Goal: Task Accomplishment & Management: Complete application form

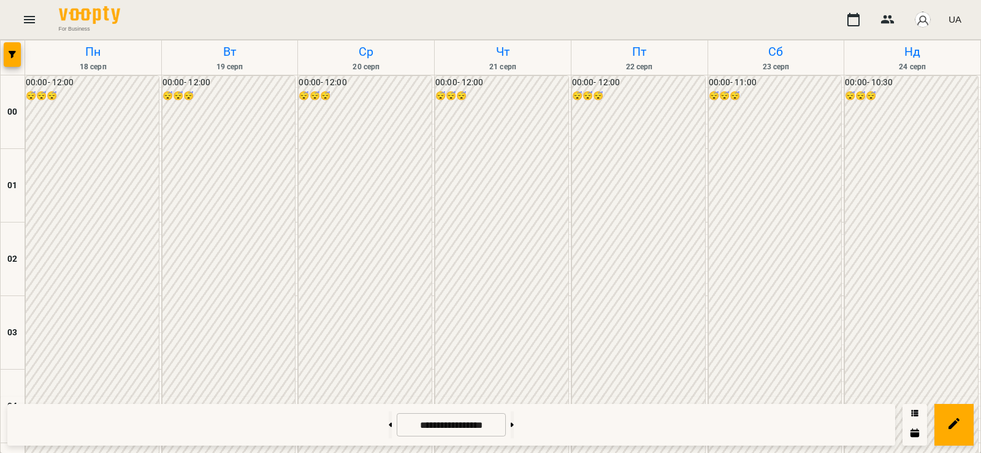
scroll to position [1088, 0]
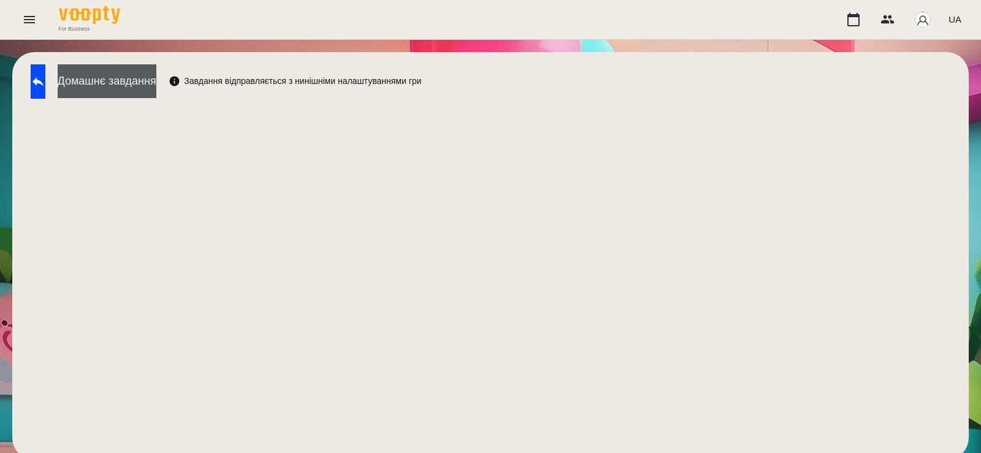
click at [156, 72] on button "Домашнє завдання" at bounding box center [107, 81] width 99 height 34
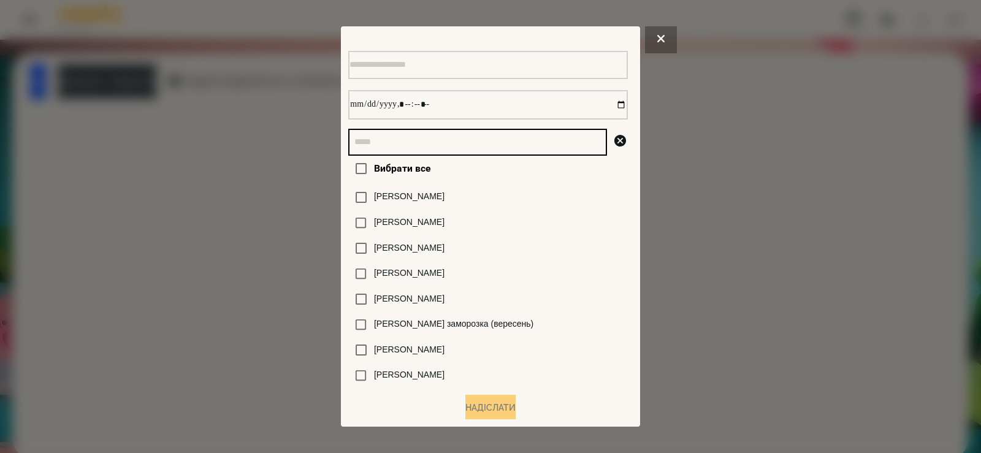
click at [410, 152] on input "text" at bounding box center [477, 142] width 259 height 27
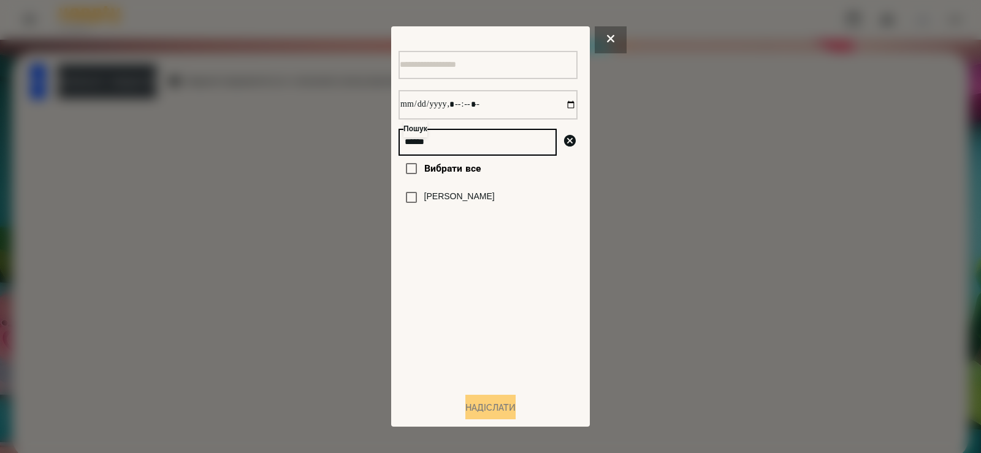
type input "******"
click at [453, 203] on label "[PERSON_NAME]" at bounding box center [459, 197] width 71 height 12
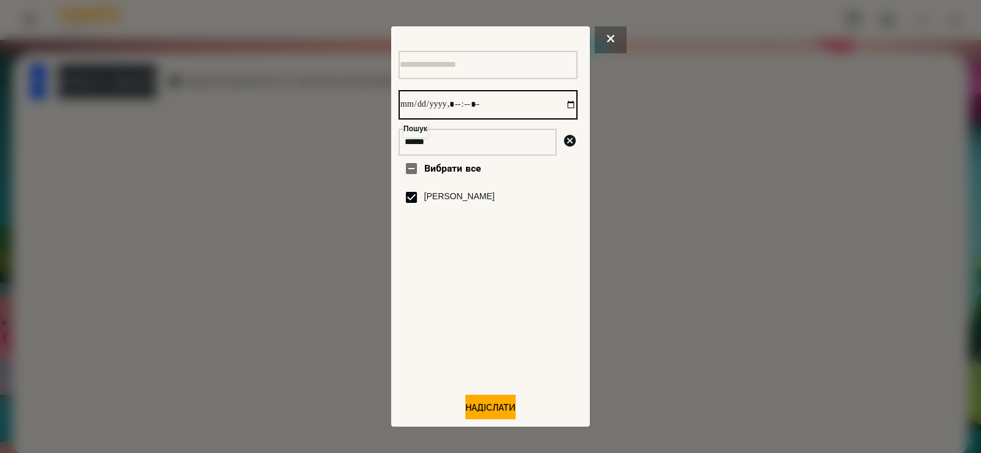
click at [561, 108] on input "datetime-local" at bounding box center [488, 104] width 179 height 29
click at [486, 415] on button "Надіслати" at bounding box center [490, 408] width 50 height 27
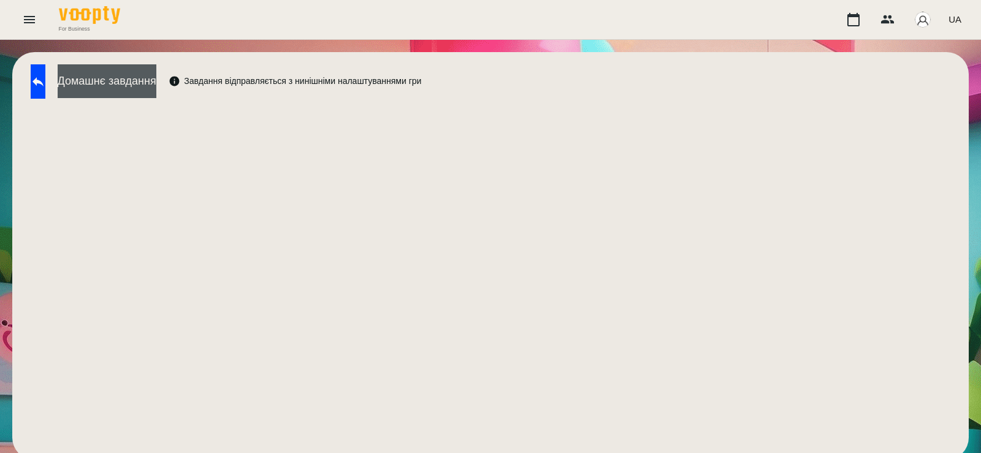
click at [147, 96] on button "Домашнє завдання" at bounding box center [107, 81] width 99 height 34
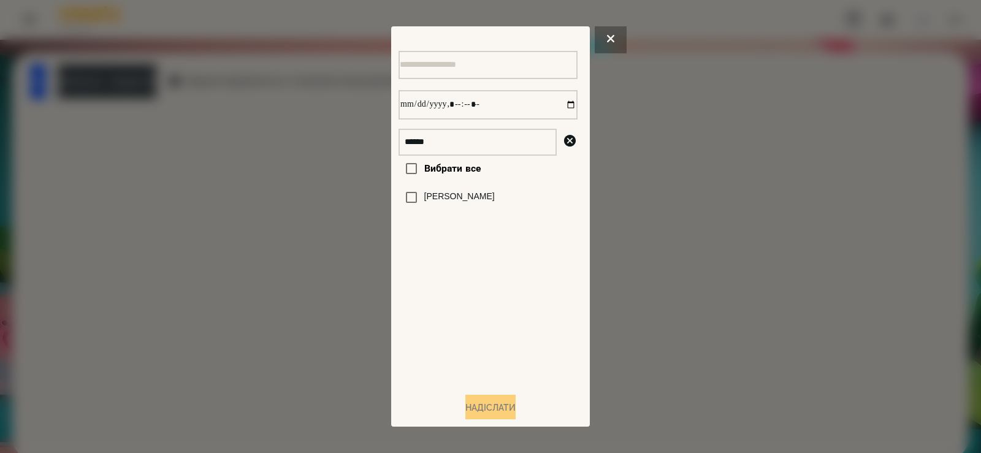
click at [309, 231] on div at bounding box center [490, 226] width 981 height 453
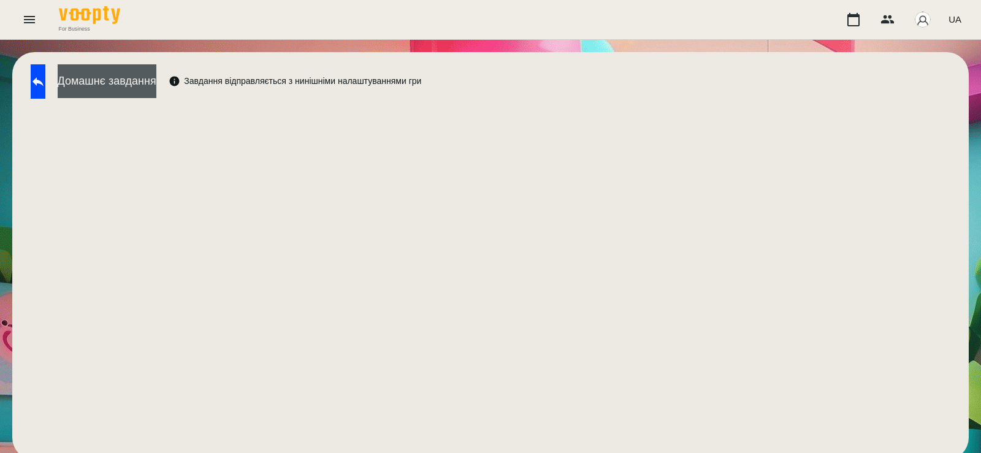
click at [156, 74] on button "Домашнє завдання" at bounding box center [107, 81] width 99 height 34
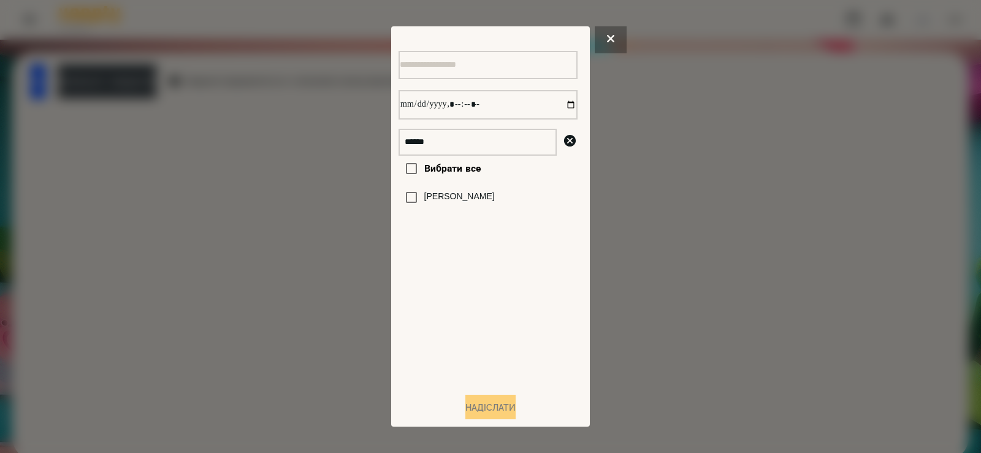
click at [426, 210] on div "[PERSON_NAME]" at bounding box center [488, 198] width 179 height 26
click at [424, 203] on label "[PERSON_NAME]" at bounding box center [459, 197] width 71 height 12
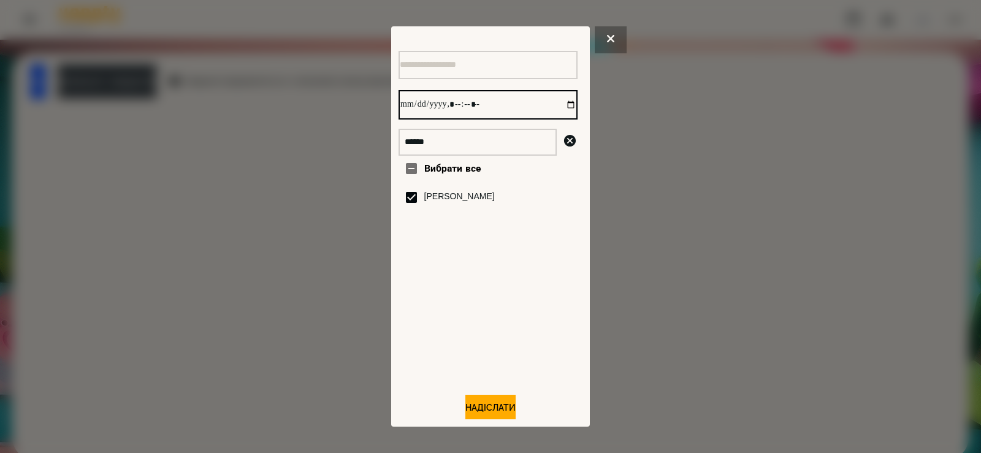
click at [559, 107] on input "datetime-local" at bounding box center [488, 104] width 179 height 29
click at [312, 273] on div at bounding box center [490, 226] width 981 height 453
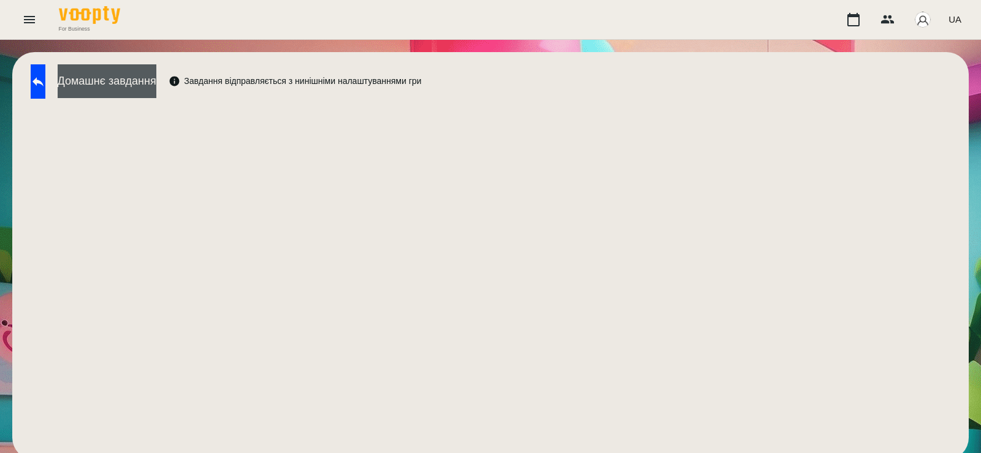
click at [156, 89] on button "Домашнє завдання" at bounding box center [107, 81] width 99 height 34
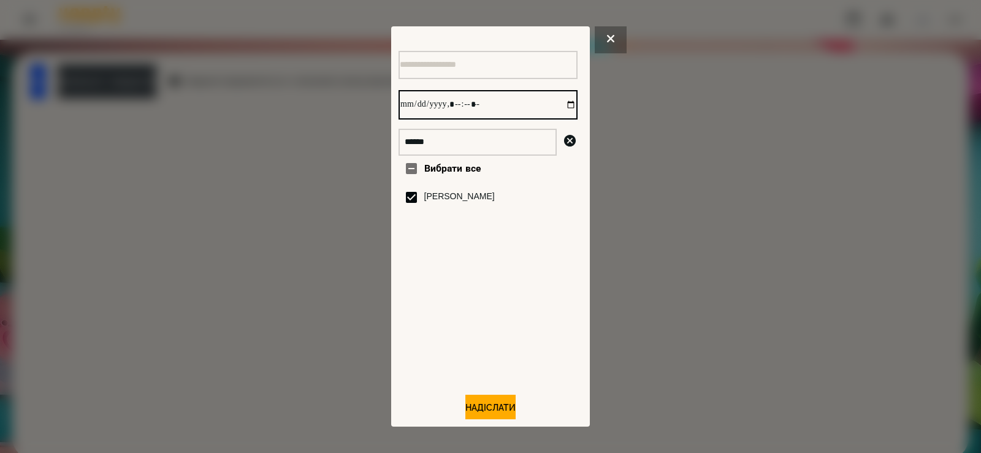
click at [552, 109] on input "datetime-local" at bounding box center [488, 104] width 179 height 29
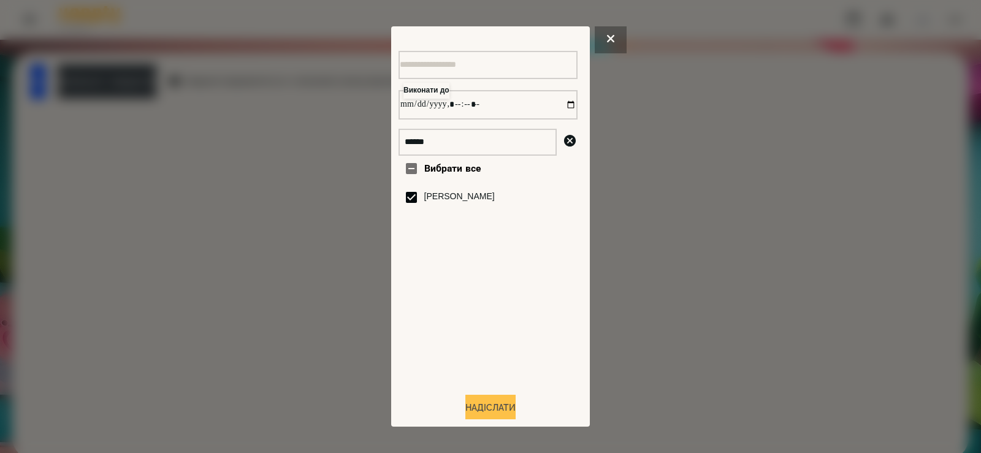
type input "**********"
click at [481, 405] on button "Надіслати" at bounding box center [490, 408] width 50 height 27
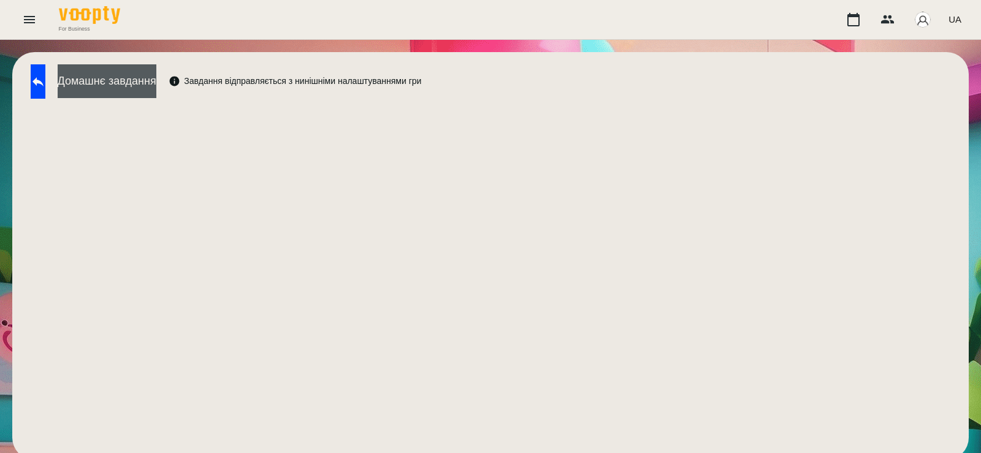
click at [156, 89] on button "Домашнє завдання" at bounding box center [107, 81] width 99 height 34
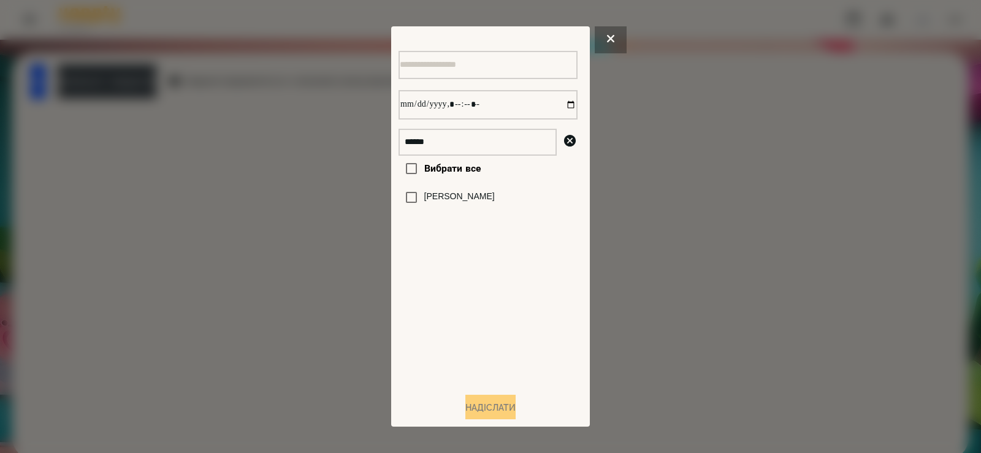
click at [314, 200] on div at bounding box center [490, 226] width 981 height 453
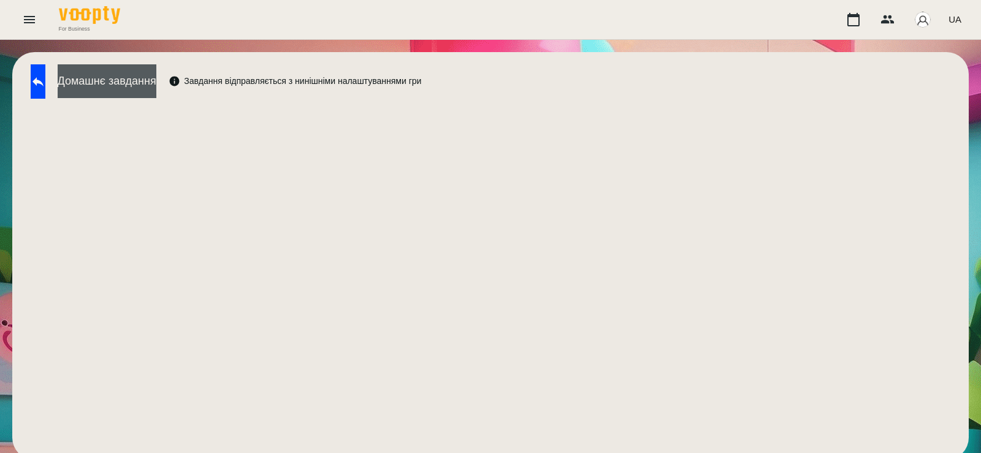
click at [156, 86] on button "Домашнє завдання" at bounding box center [107, 81] width 99 height 34
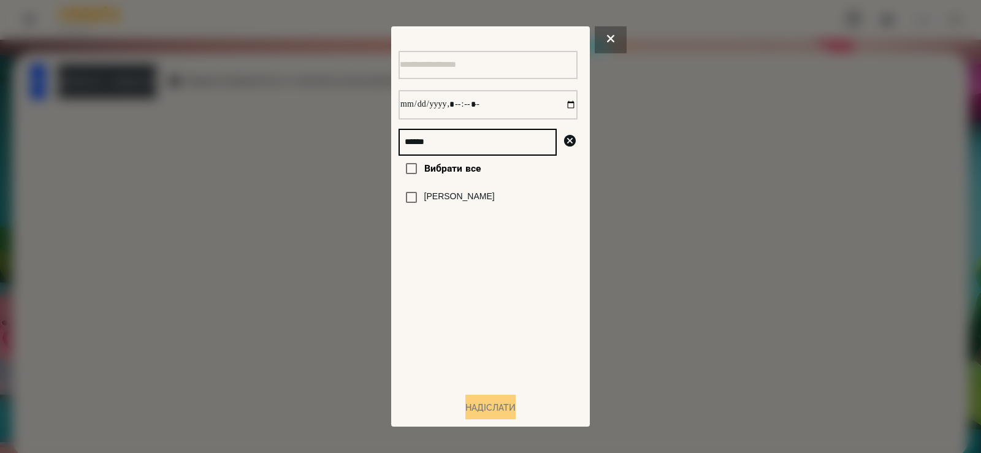
drag, startPoint x: 456, startPoint y: 139, endPoint x: 116, endPoint y: 206, distance: 346.9
click at [116, 206] on div "****** Вибрати все Ілюшенко Поліна Надіслати" at bounding box center [490, 226] width 981 height 453
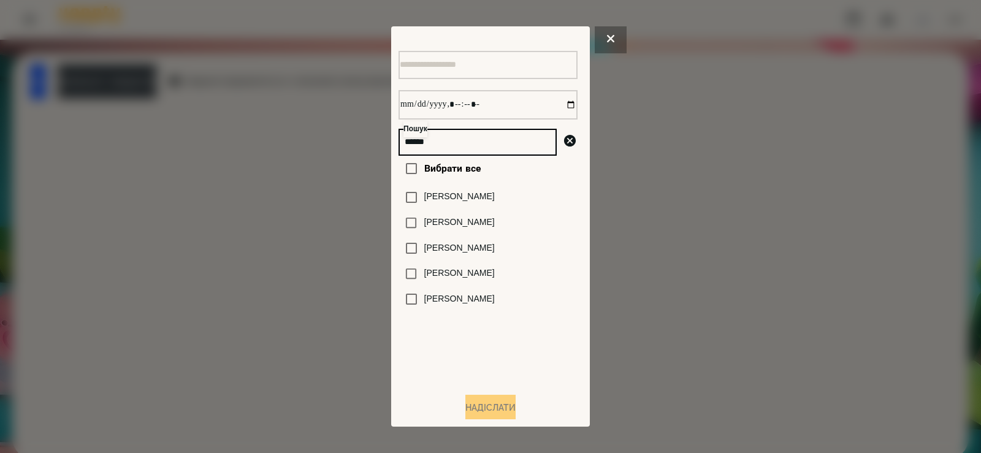
type input "******"
click at [438, 280] on label "[PERSON_NAME]" at bounding box center [459, 273] width 71 height 12
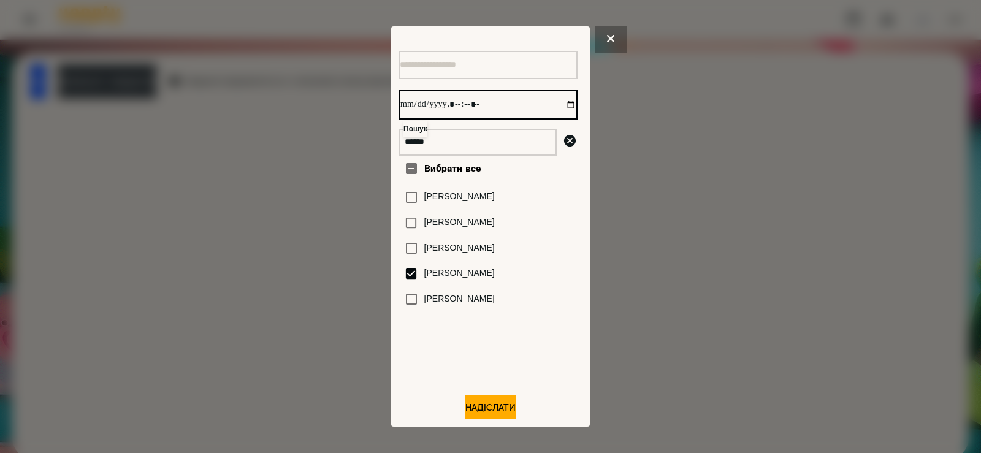
click at [559, 106] on input "datetime-local" at bounding box center [488, 104] width 179 height 29
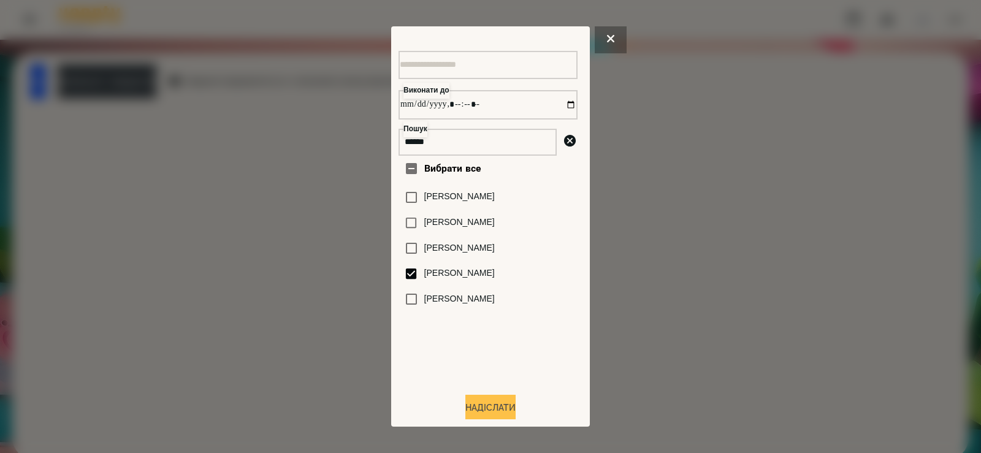
type input "**********"
click at [471, 408] on button "Надіслати" at bounding box center [490, 408] width 50 height 27
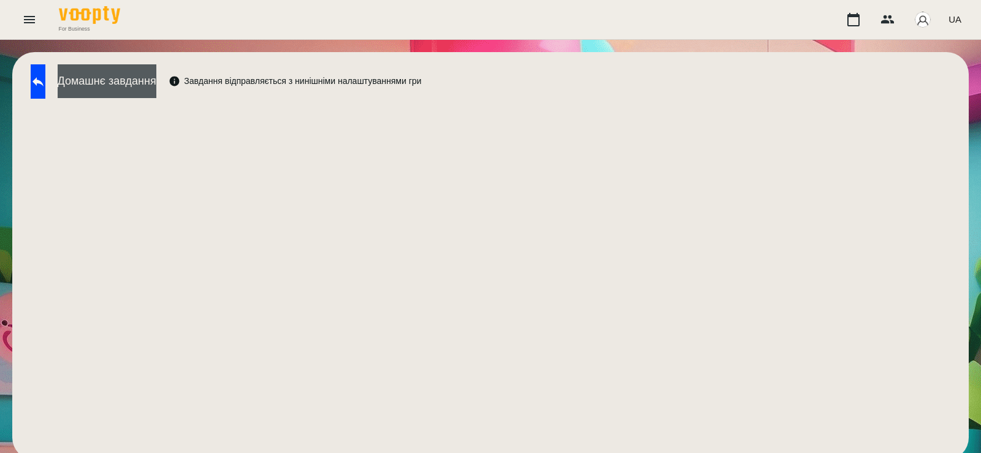
click at [156, 85] on button "Домашнє завдання" at bounding box center [107, 81] width 99 height 34
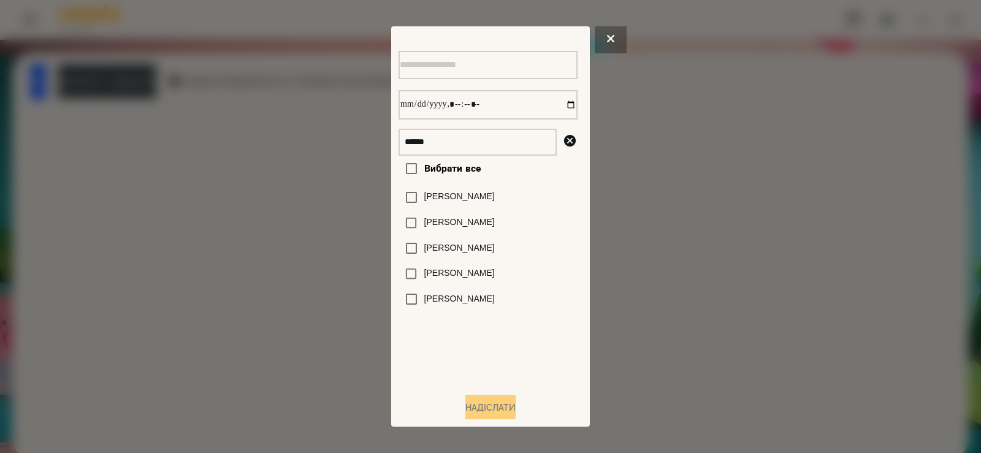
click at [451, 276] on label "[PERSON_NAME]" at bounding box center [459, 273] width 71 height 12
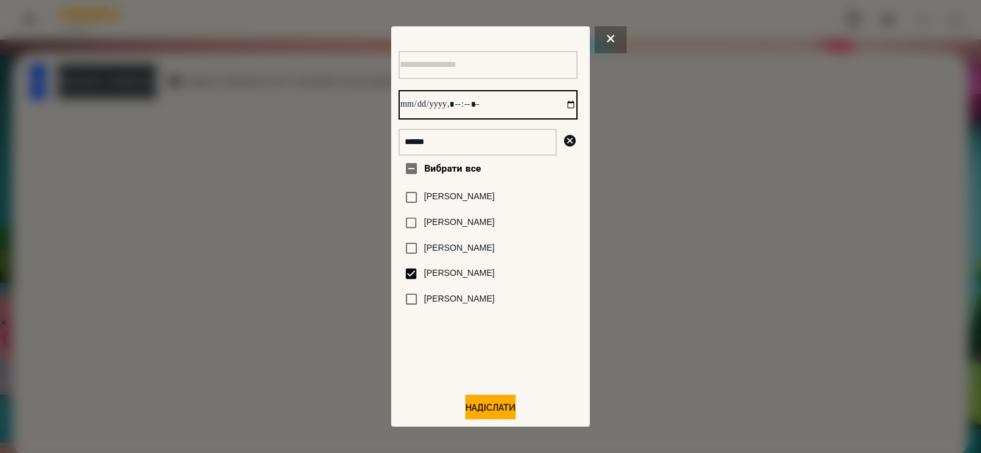
click at [559, 104] on input "datetime-local" at bounding box center [488, 104] width 179 height 29
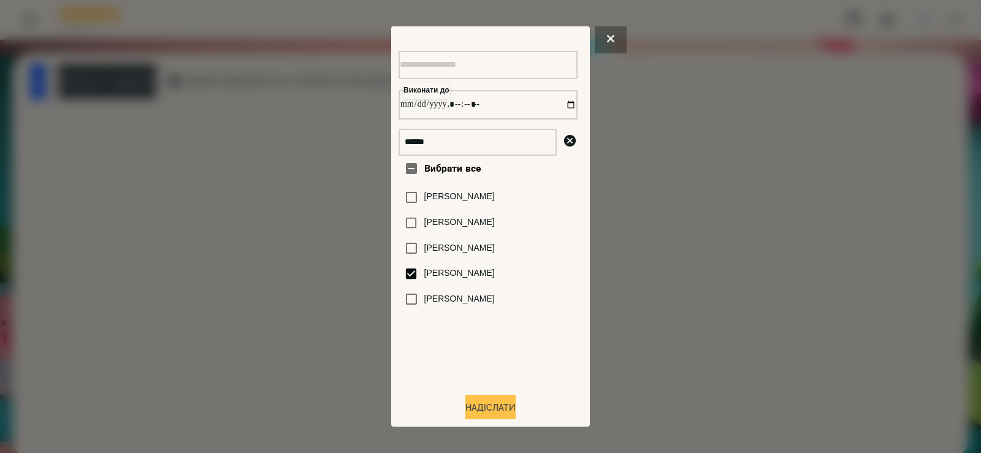
type input "**********"
click at [502, 405] on button "Надіслати" at bounding box center [490, 408] width 50 height 27
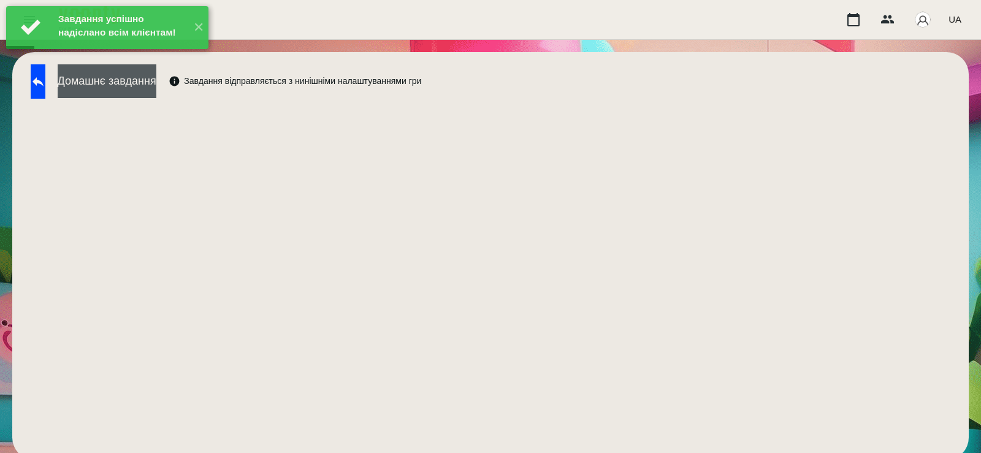
click at [148, 75] on button "Домашнє завдання" at bounding box center [107, 81] width 99 height 34
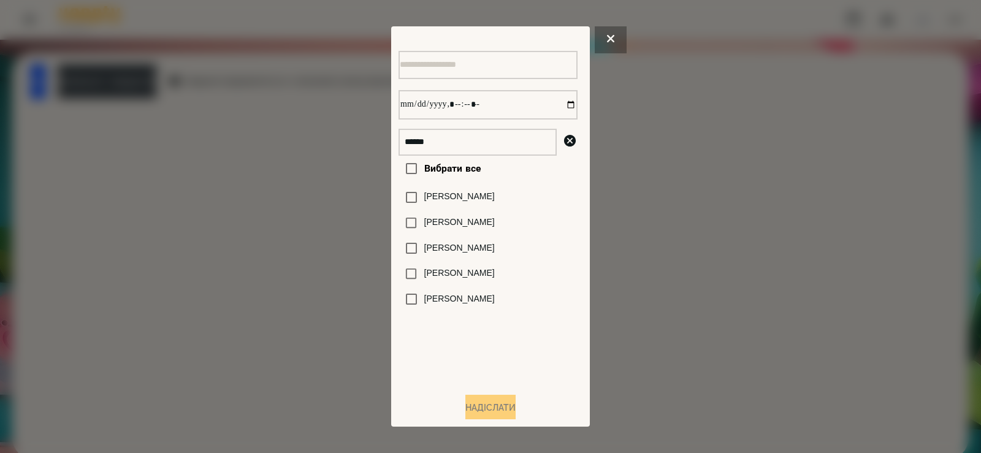
click at [484, 277] on label "[PERSON_NAME]" at bounding box center [459, 273] width 71 height 12
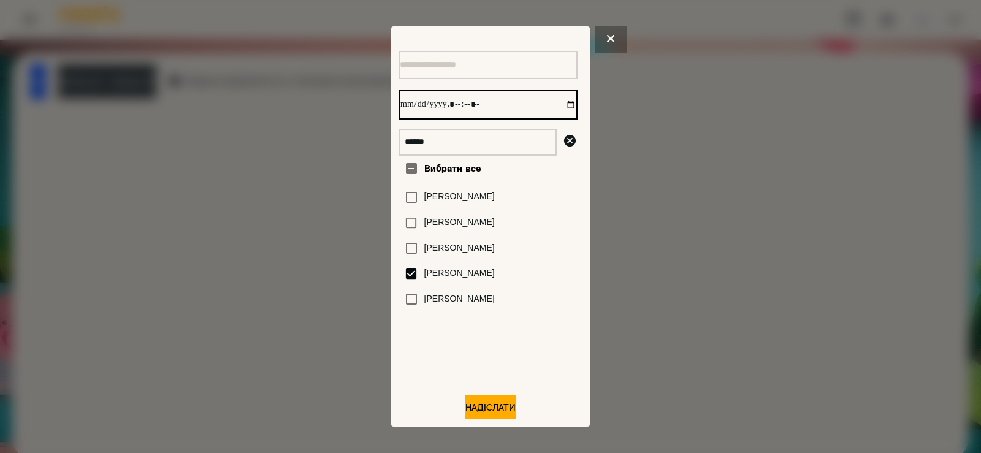
click at [555, 107] on input "datetime-local" at bounding box center [488, 104] width 179 height 29
type input "**********"
click at [620, 251] on div at bounding box center [490, 226] width 981 height 453
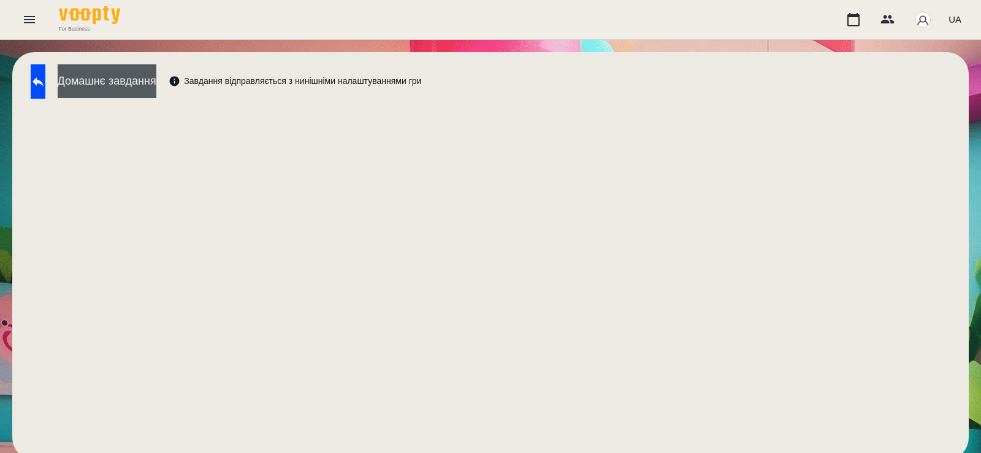
click at [124, 93] on button "Домашнє завдання" at bounding box center [107, 81] width 99 height 34
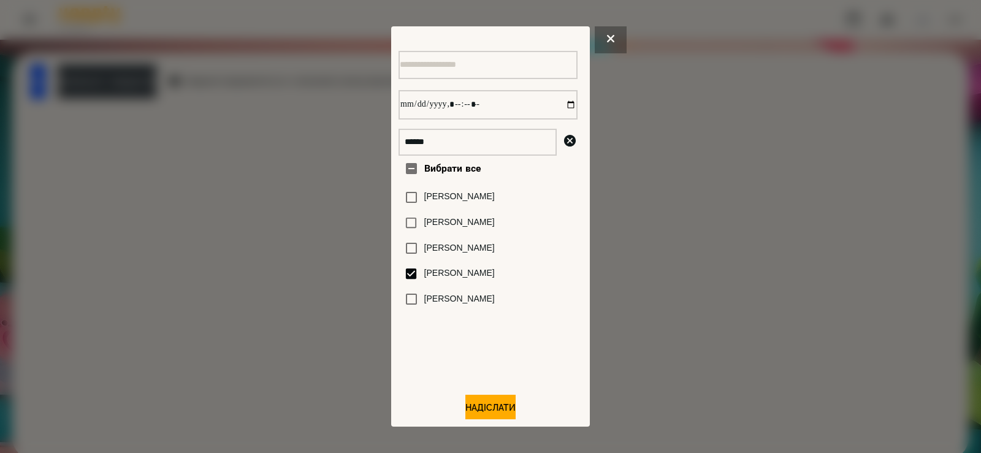
click at [254, 199] on div at bounding box center [490, 226] width 981 height 453
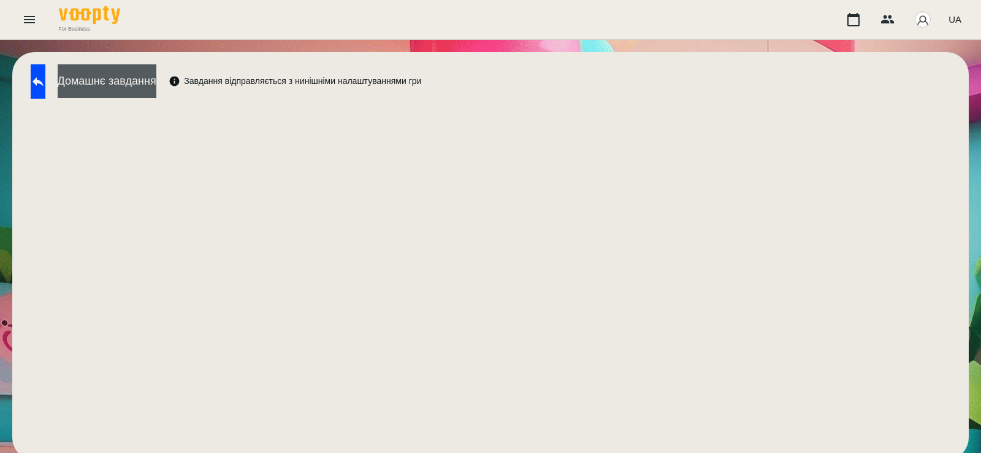
click at [156, 89] on button "Домашнє завдання" at bounding box center [107, 81] width 99 height 34
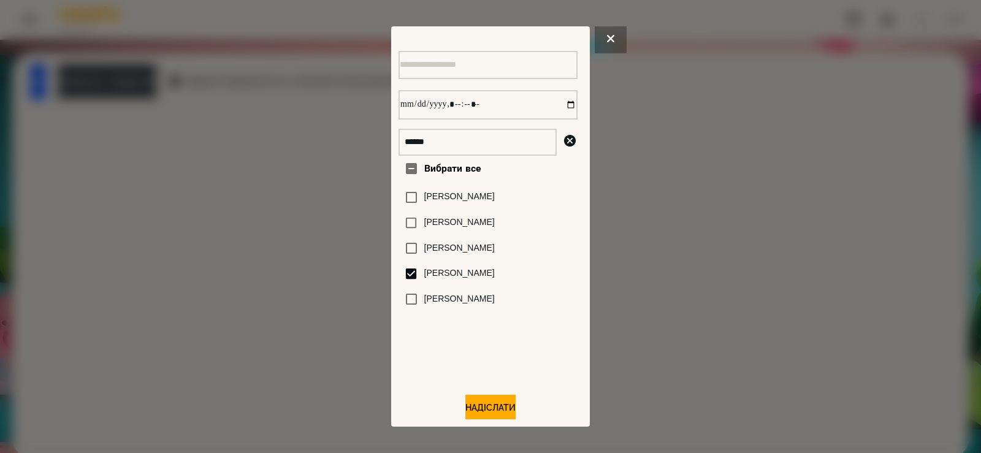
click at [345, 282] on div at bounding box center [490, 226] width 981 height 453
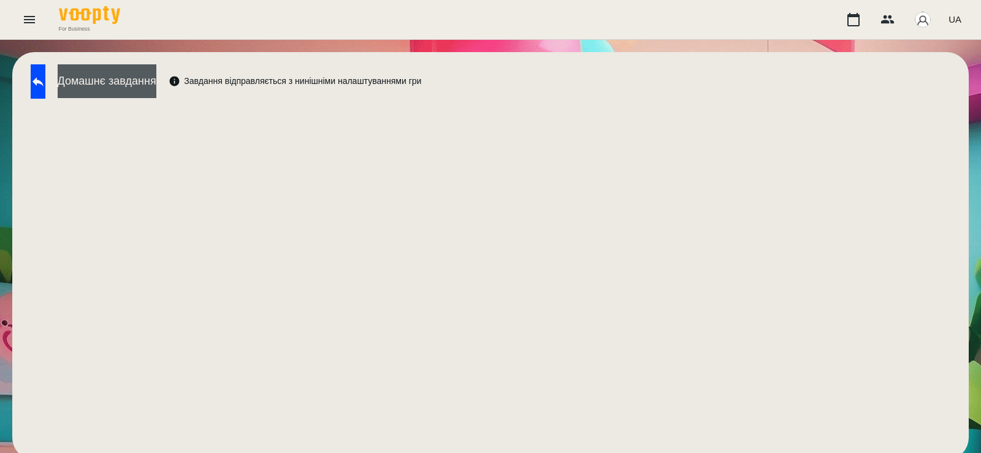
click at [154, 78] on button "Домашнє завдання" at bounding box center [107, 81] width 99 height 34
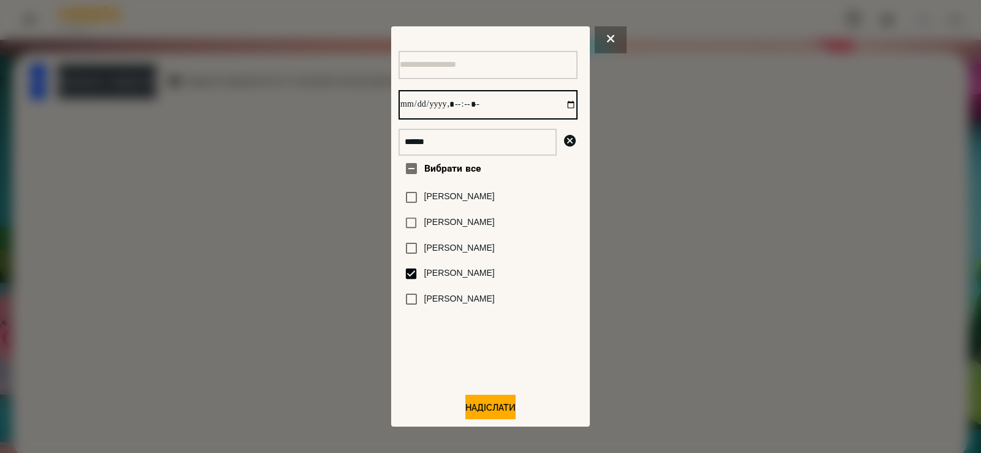
click at [555, 112] on input "datetime-local" at bounding box center [488, 104] width 179 height 29
click at [471, 408] on button "Надіслати" at bounding box center [490, 408] width 50 height 27
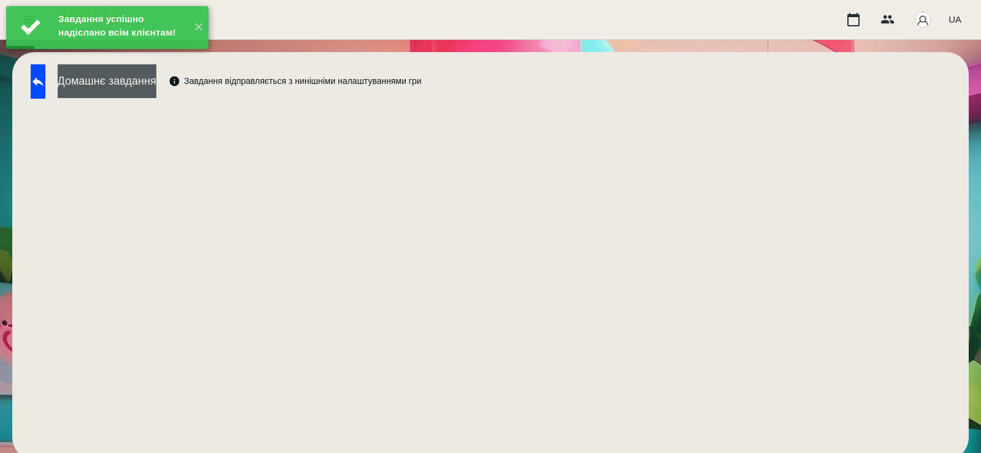
click at [120, 88] on button "Домашнє завдання" at bounding box center [107, 81] width 99 height 34
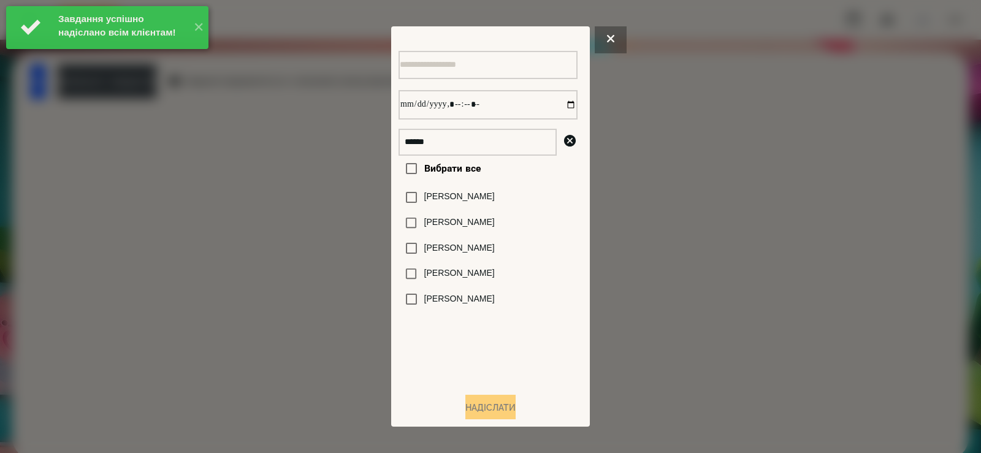
click at [437, 269] on div "[PERSON_NAME]" at bounding box center [488, 274] width 179 height 26
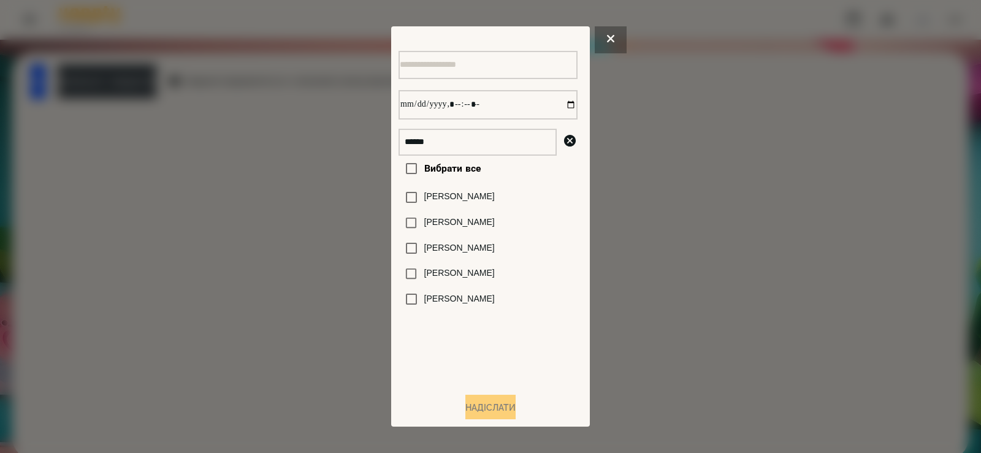
click at [492, 278] on label "[PERSON_NAME]" at bounding box center [459, 273] width 71 height 12
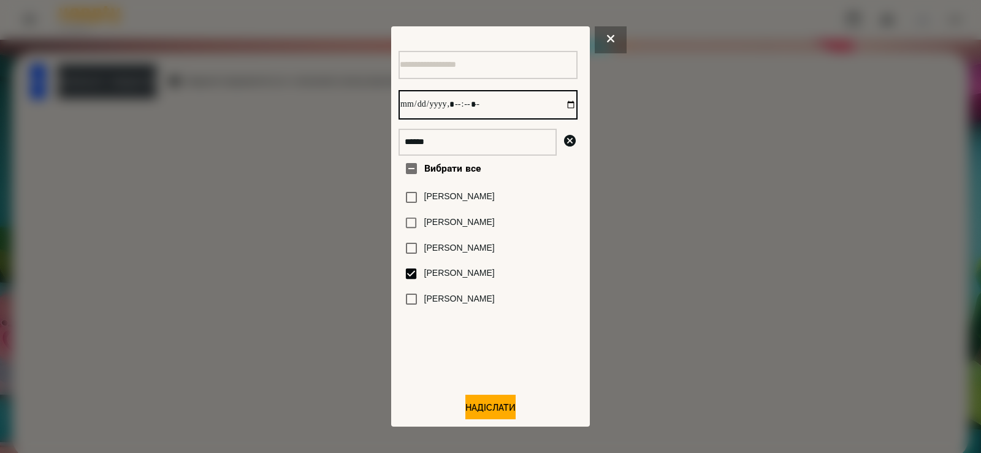
click at [559, 112] on input "datetime-local" at bounding box center [488, 104] width 179 height 29
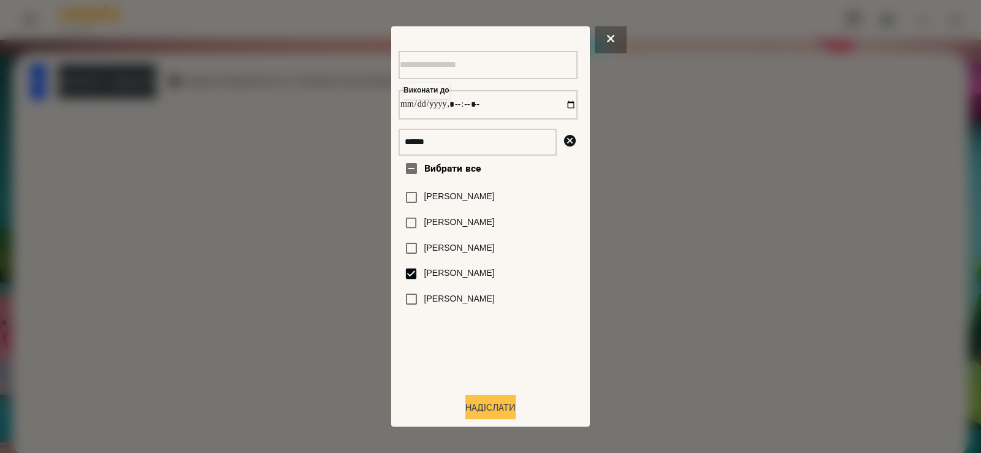
type input "**********"
click at [492, 415] on button "Надіслати" at bounding box center [490, 408] width 50 height 27
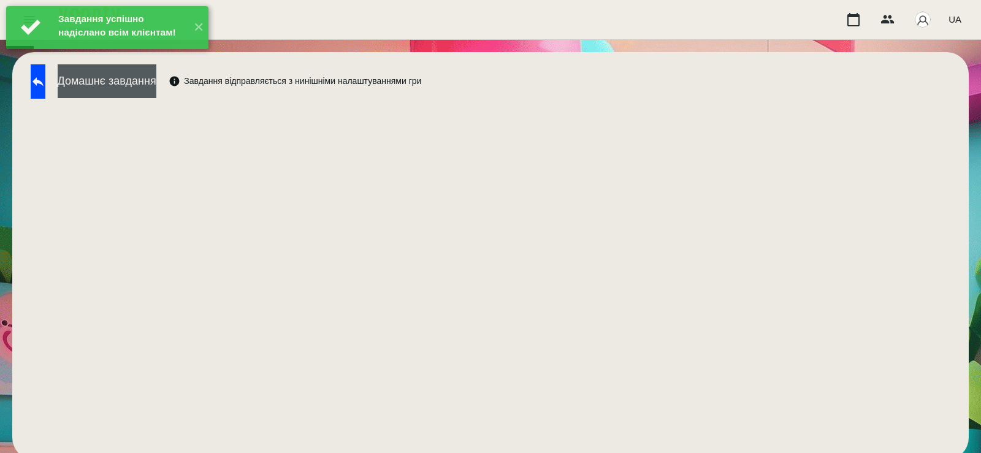
click at [156, 77] on button "Домашнє завдання" at bounding box center [107, 81] width 99 height 34
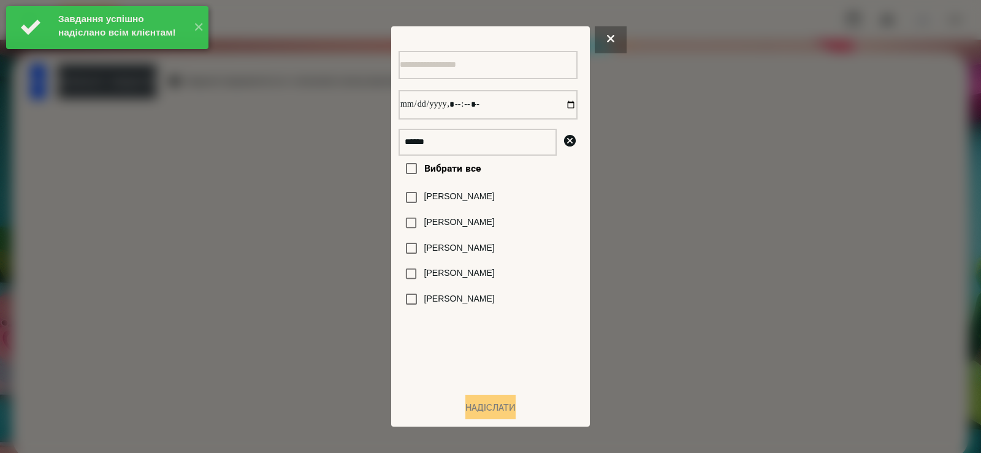
click at [430, 280] on label "[PERSON_NAME]" at bounding box center [459, 273] width 71 height 12
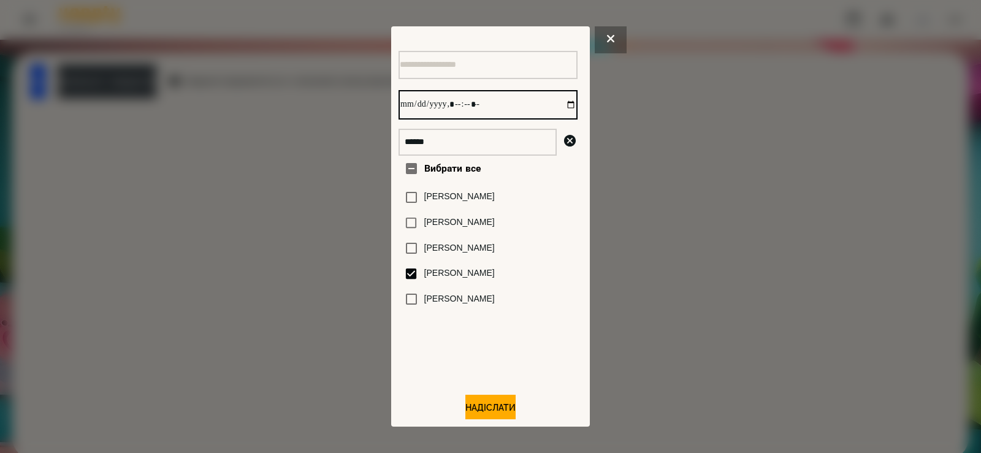
click at [561, 107] on input "datetime-local" at bounding box center [488, 104] width 179 height 29
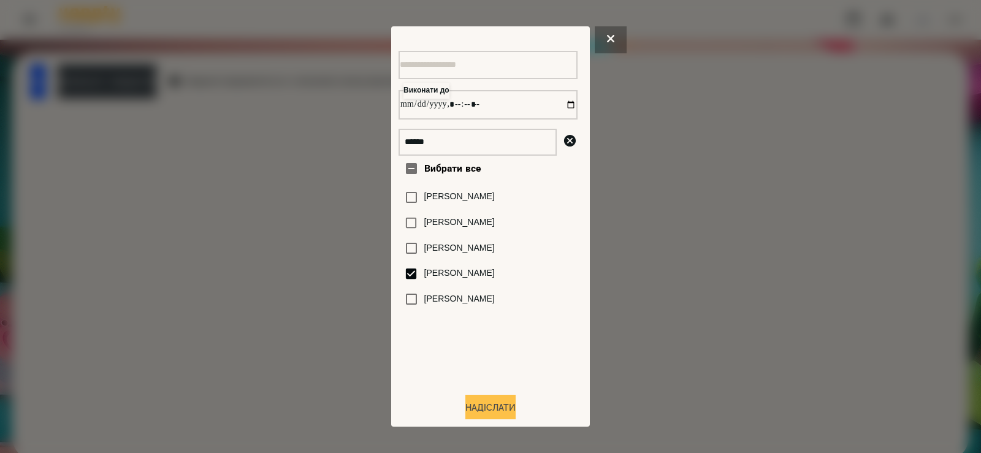
type input "**********"
click at [484, 408] on button "Надіслати" at bounding box center [490, 408] width 50 height 27
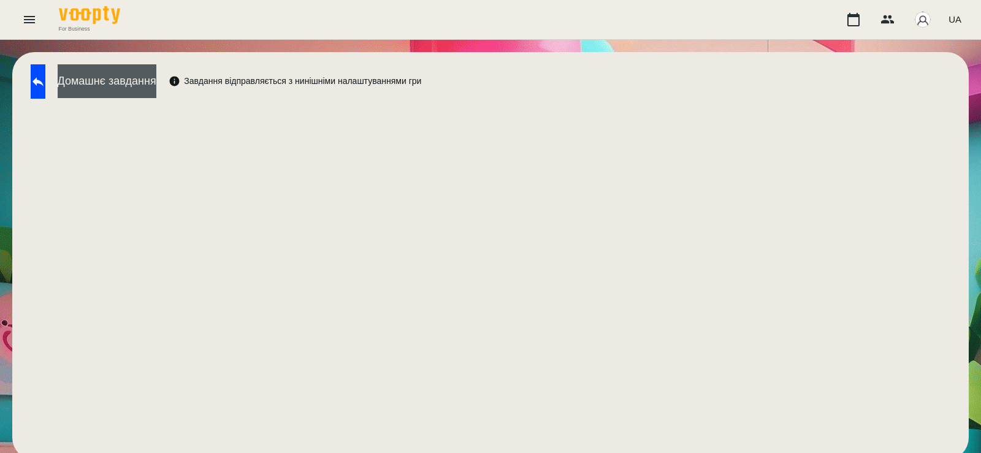
click at [145, 77] on button "Домашнє завдання" at bounding box center [107, 81] width 99 height 34
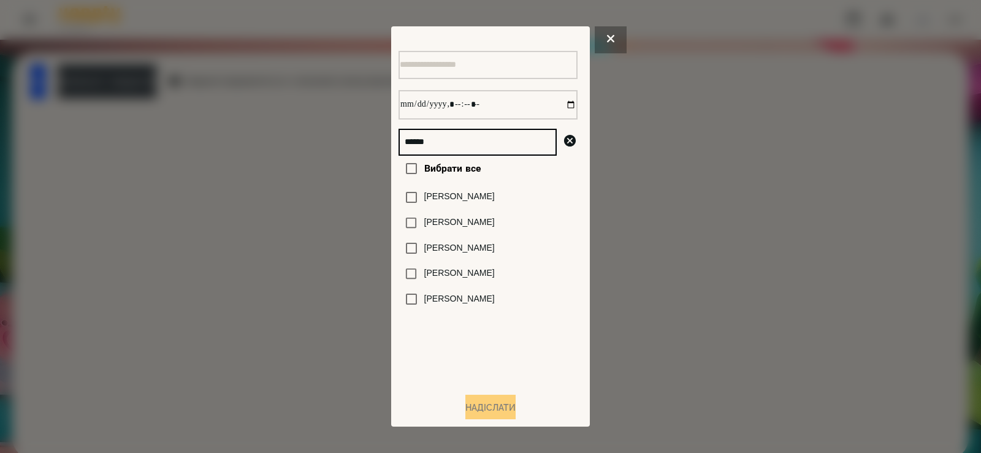
drag, startPoint x: 455, startPoint y: 152, endPoint x: 101, endPoint y: 154, distance: 354.4
click at [101, 154] on div "****** Вибрати все Микитюк Мартин Варвара Мартиненко Мартин Сливка Мартиненко Б…" at bounding box center [490, 226] width 981 height 453
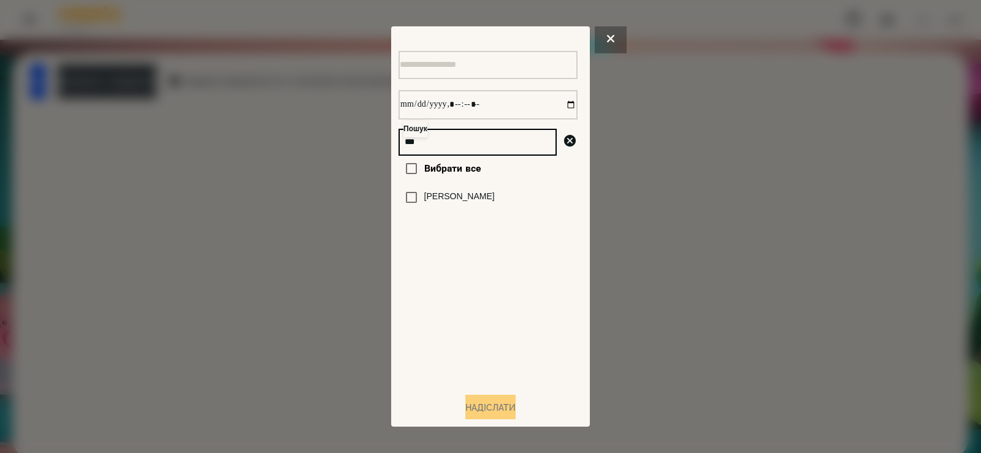
type input "***"
click at [429, 203] on label "[PERSON_NAME]" at bounding box center [459, 197] width 71 height 12
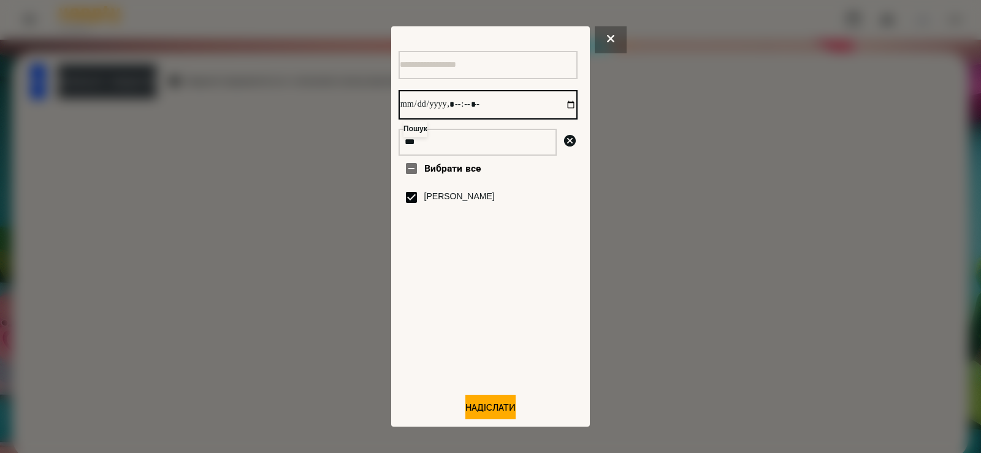
click at [561, 105] on input "datetime-local" at bounding box center [488, 104] width 179 height 29
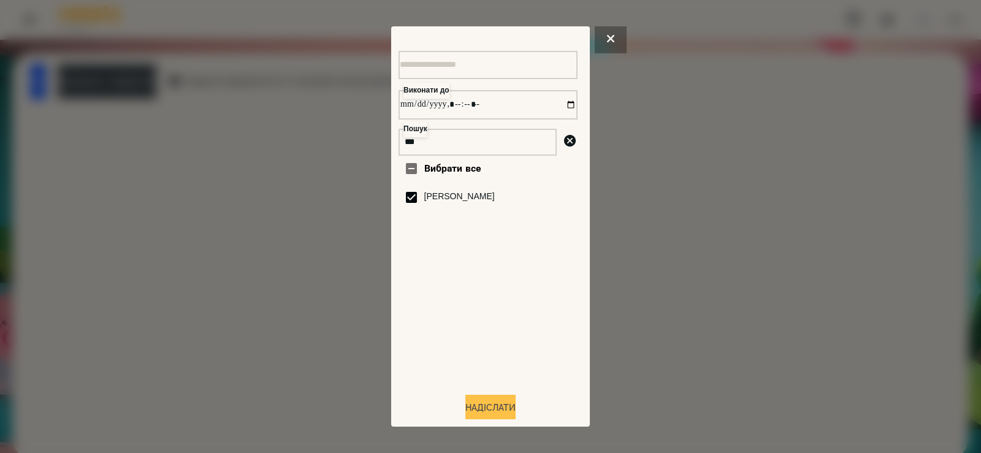
type input "**********"
click at [476, 401] on button "Надіслати" at bounding box center [490, 408] width 50 height 27
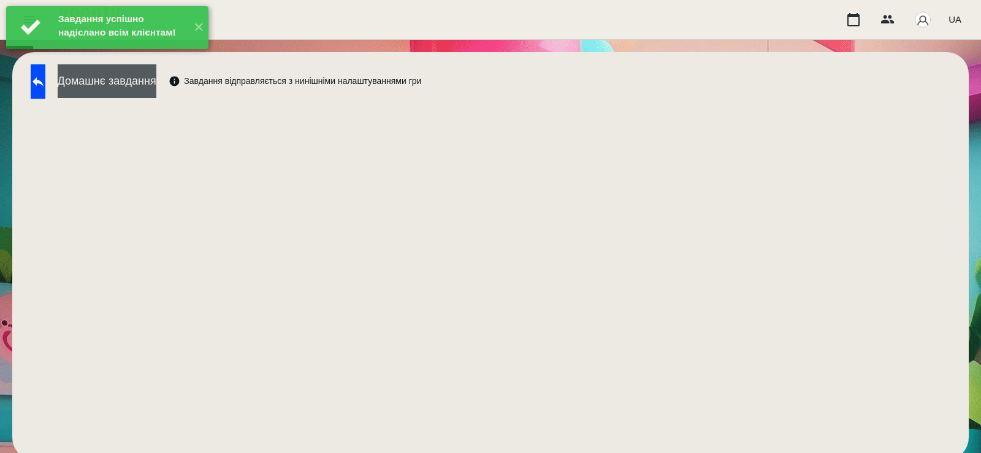
click at [156, 85] on button "Домашнє завдання" at bounding box center [107, 81] width 99 height 34
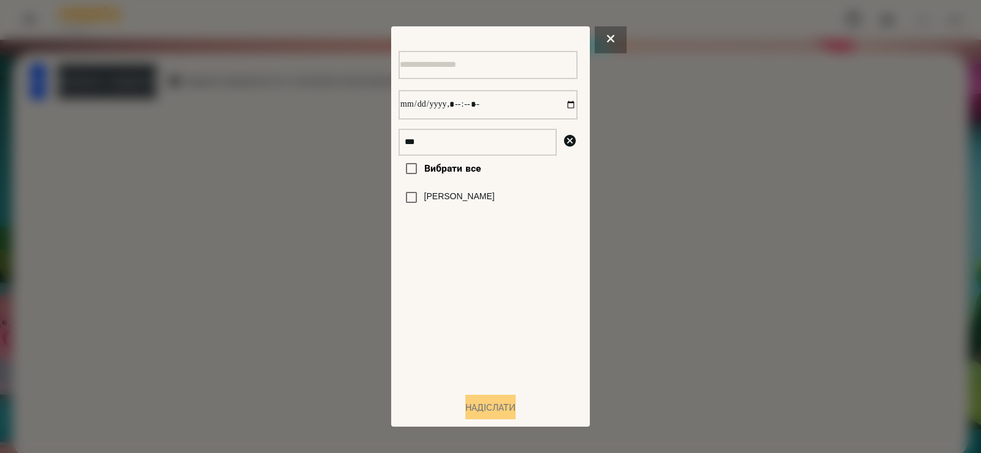
click at [456, 199] on label "[PERSON_NAME]" at bounding box center [459, 197] width 71 height 12
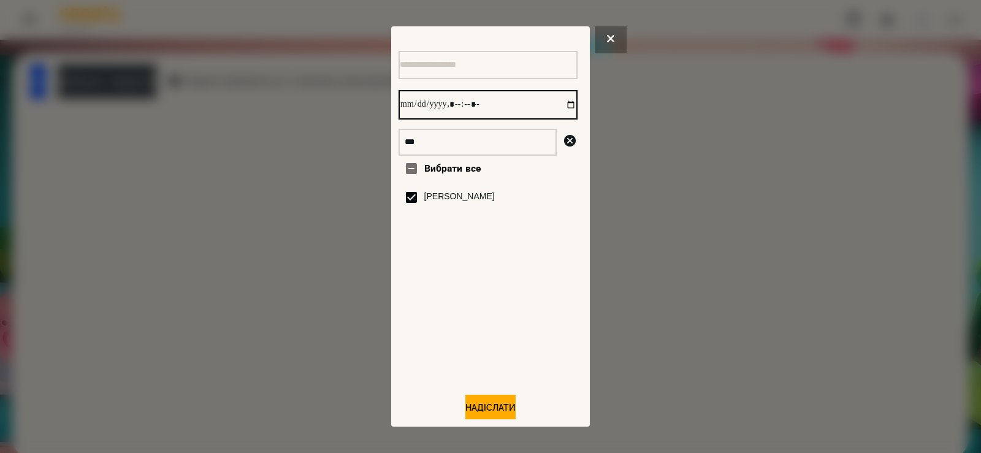
click at [562, 104] on input "datetime-local" at bounding box center [488, 104] width 179 height 29
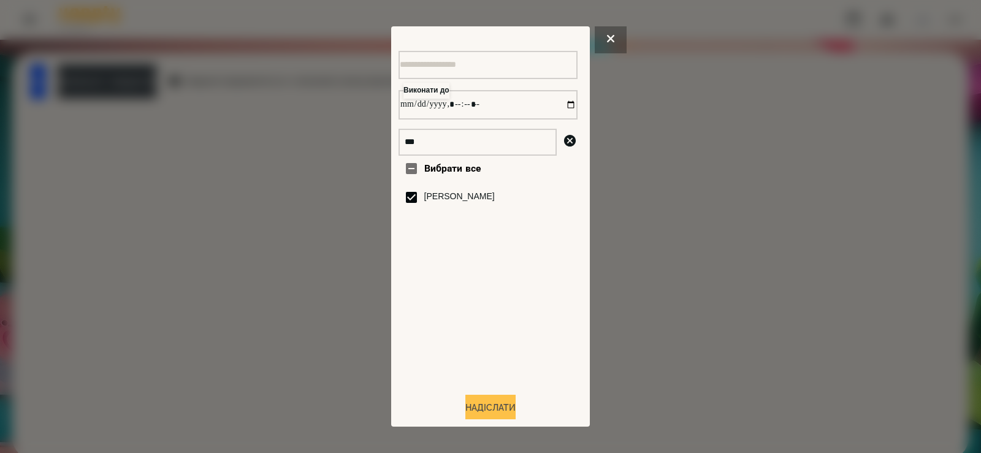
type input "**********"
click at [479, 408] on button "Надіслати" at bounding box center [490, 408] width 50 height 27
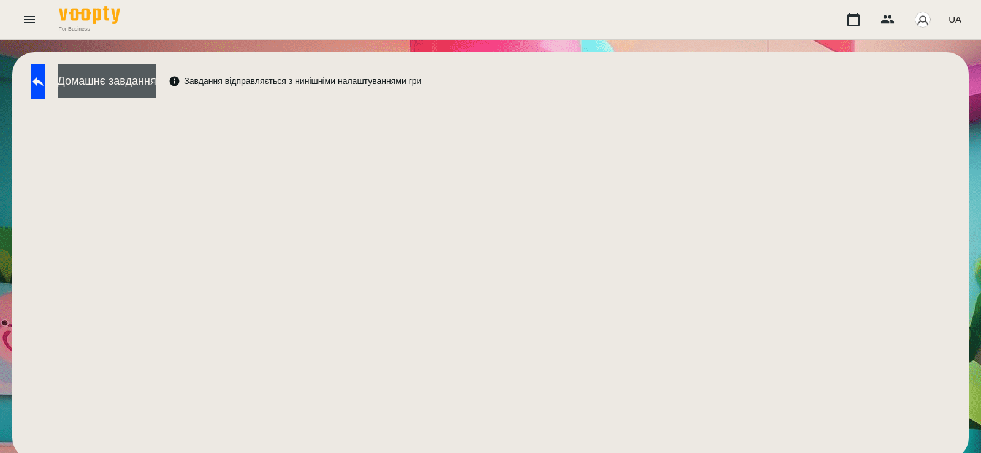
click at [156, 84] on button "Домашнє завдання" at bounding box center [107, 81] width 99 height 34
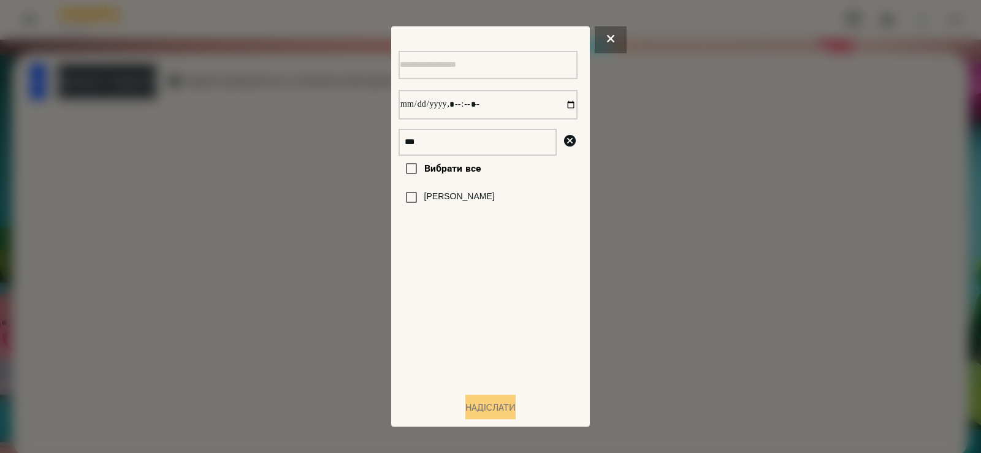
click at [449, 203] on label "[PERSON_NAME]" at bounding box center [459, 197] width 71 height 12
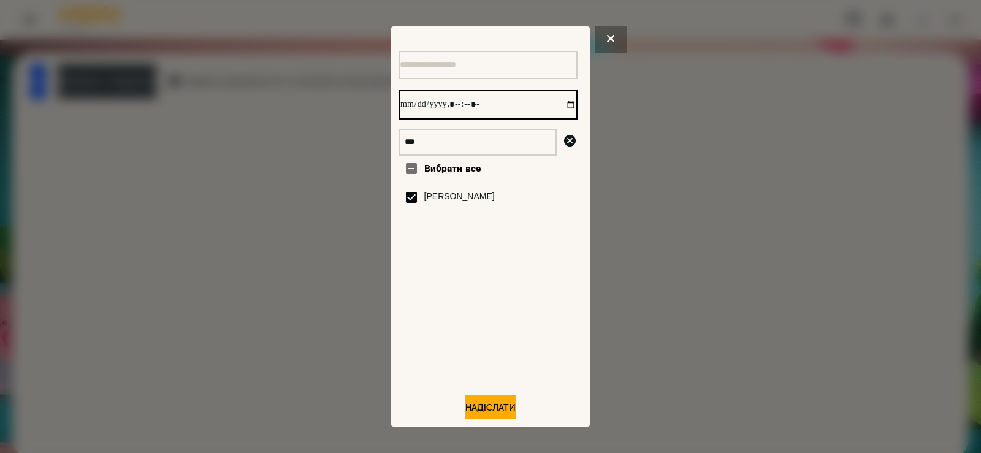
click at [563, 105] on input "datetime-local" at bounding box center [488, 104] width 179 height 29
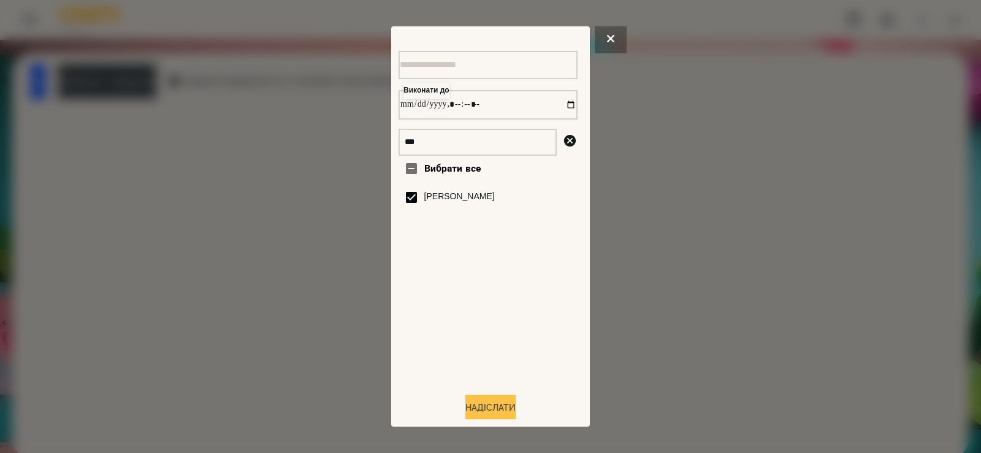
type input "**********"
click at [500, 409] on button "Надіслати" at bounding box center [490, 408] width 50 height 27
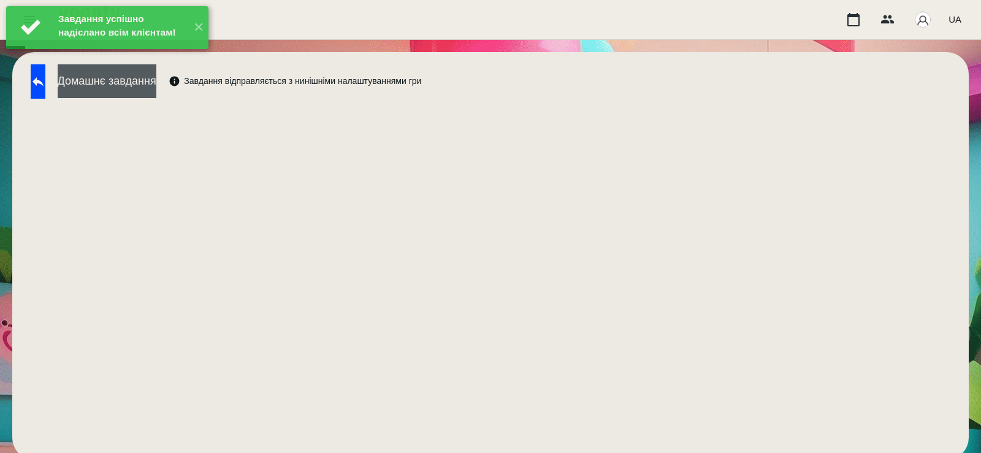
click at [156, 77] on button "Домашнє завдання" at bounding box center [107, 81] width 99 height 34
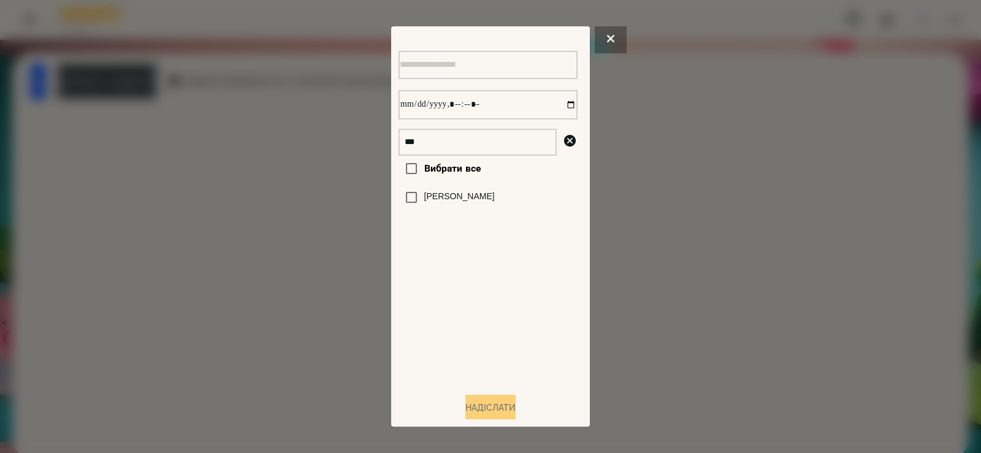
click at [424, 203] on label "[PERSON_NAME]" at bounding box center [459, 197] width 71 height 12
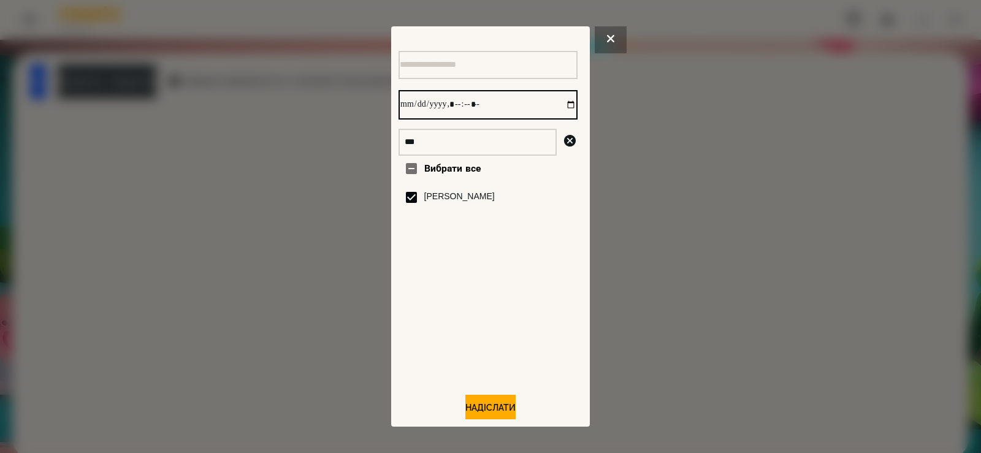
click at [557, 109] on input "datetime-local" at bounding box center [488, 104] width 179 height 29
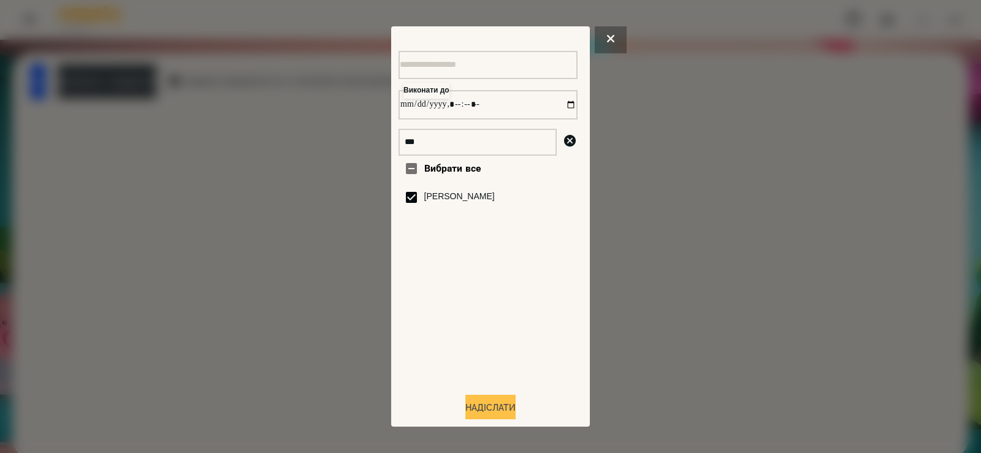
type input "**********"
click at [490, 410] on button "Надіслати" at bounding box center [490, 408] width 50 height 27
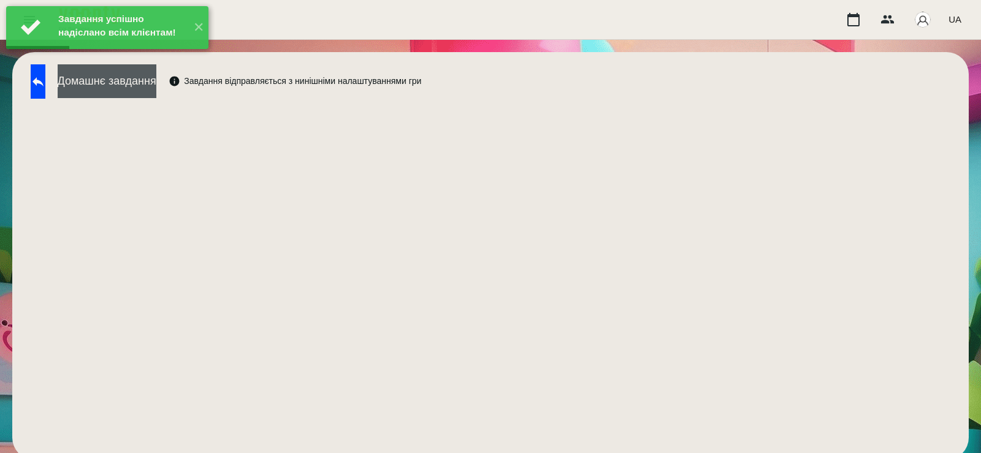
click at [156, 86] on button "Домашнє завдання" at bounding box center [107, 81] width 99 height 34
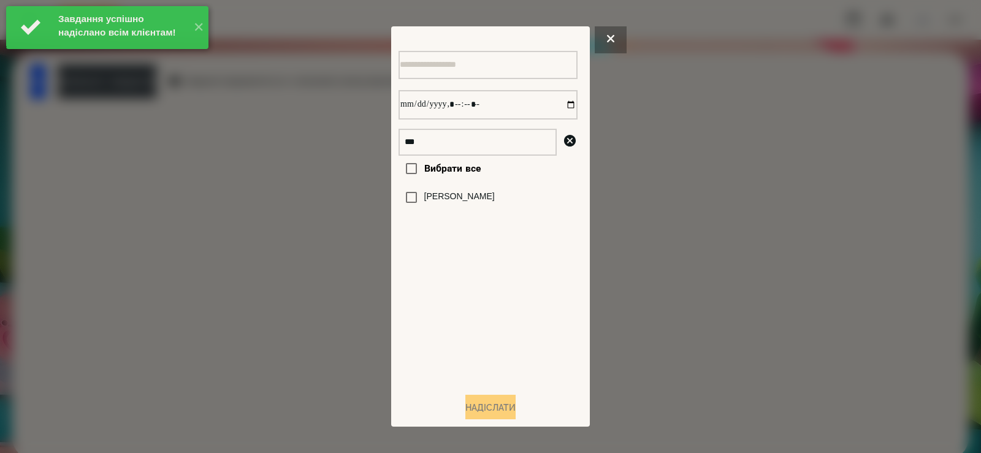
click at [443, 203] on label "[PERSON_NAME]" at bounding box center [459, 197] width 71 height 12
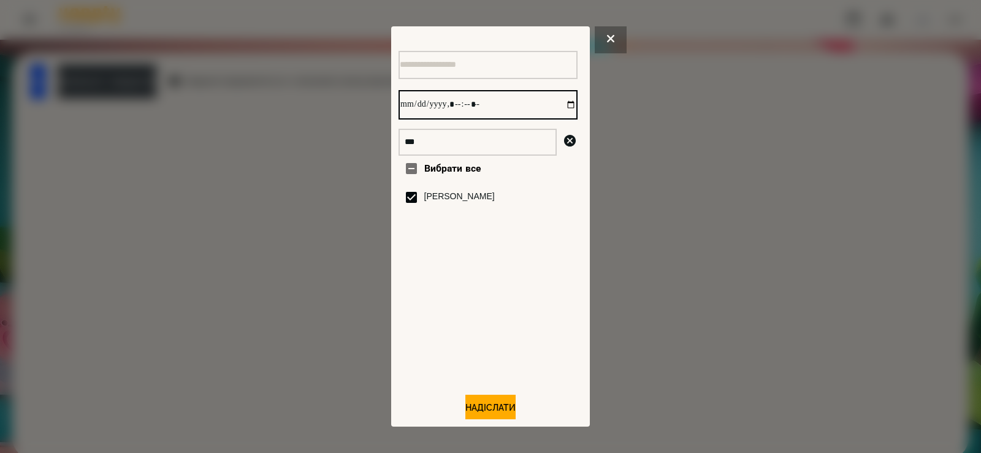
click at [563, 110] on input "datetime-local" at bounding box center [488, 104] width 179 height 29
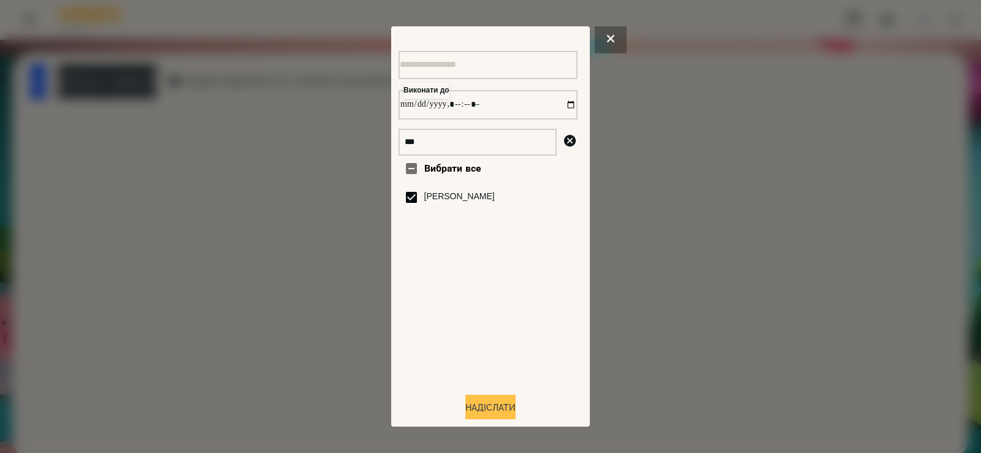
type input "**********"
click at [476, 411] on button "Надіслати" at bounding box center [490, 408] width 50 height 27
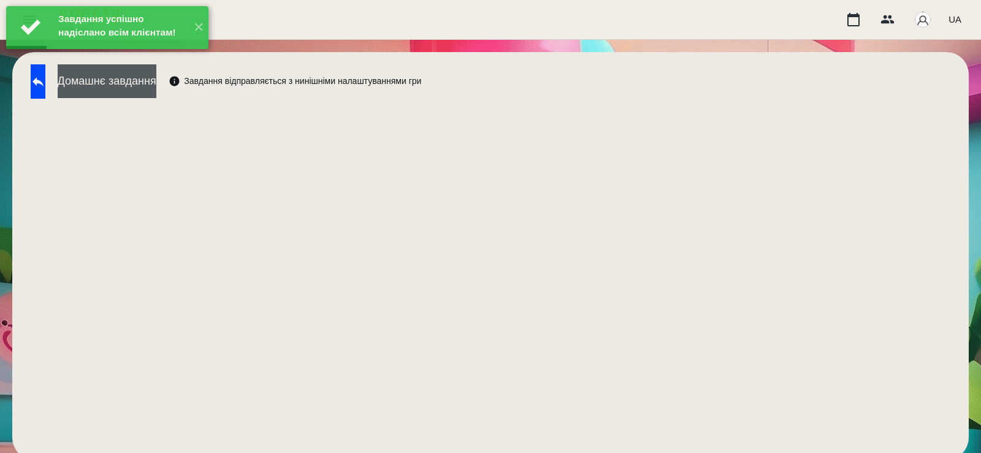
click at [156, 97] on button "Домашнє завдання" at bounding box center [107, 81] width 99 height 34
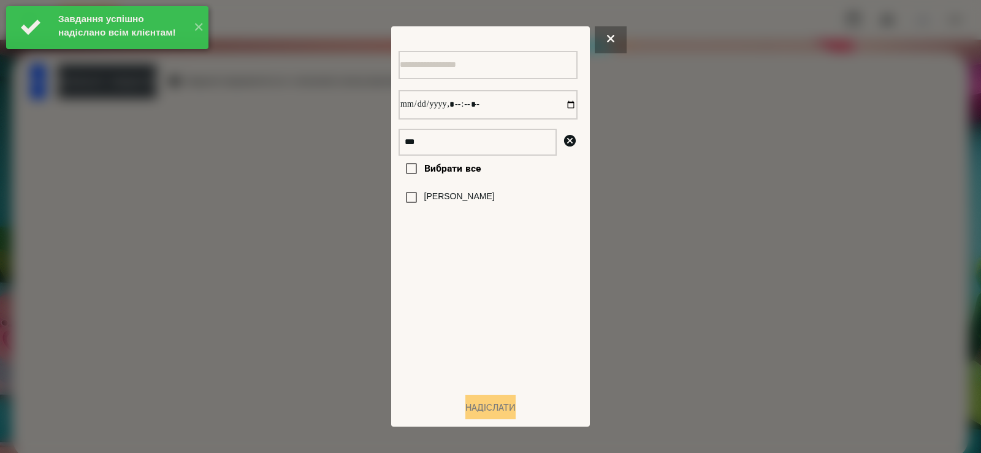
click at [429, 203] on label "[PERSON_NAME]" at bounding box center [459, 197] width 71 height 12
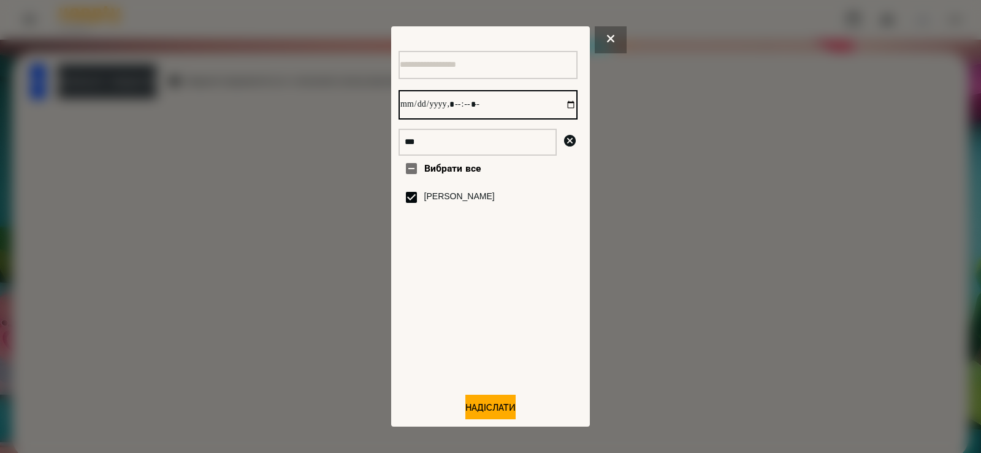
click at [557, 108] on input "datetime-local" at bounding box center [488, 104] width 179 height 29
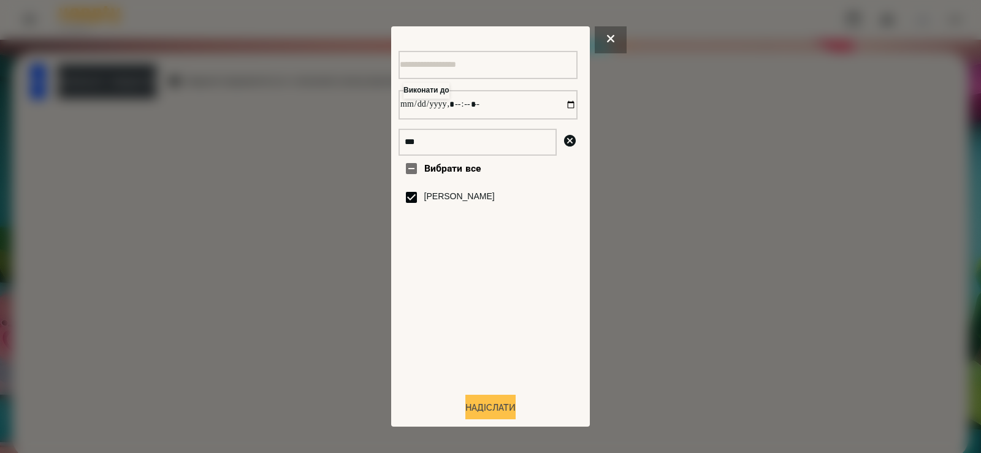
type input "**********"
click at [475, 406] on button "Надіслати" at bounding box center [490, 408] width 50 height 27
